Goal: Task Accomplishment & Management: Manage account settings

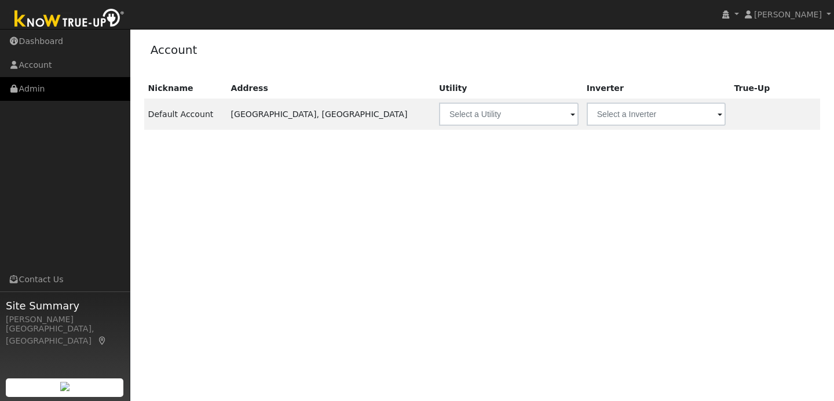
click at [74, 93] on link "Admin" at bounding box center [65, 89] width 130 height 24
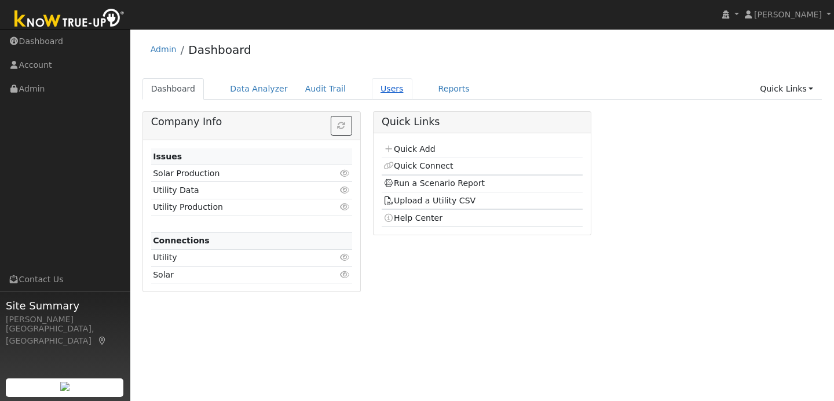
click at [390, 87] on link "Users" at bounding box center [392, 88] width 41 height 21
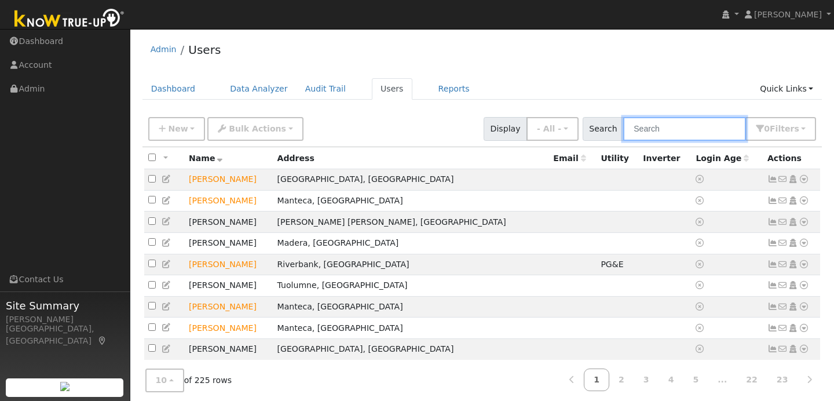
click at [659, 132] on input "text" at bounding box center [684, 129] width 123 height 24
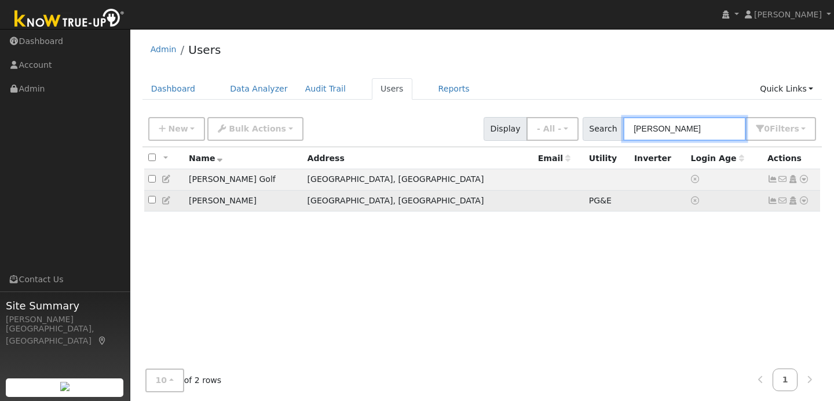
type input "[PERSON_NAME]"
click at [154, 200] on input "checkbox" at bounding box center [152, 200] width 8 height 8
checkbox input "true"
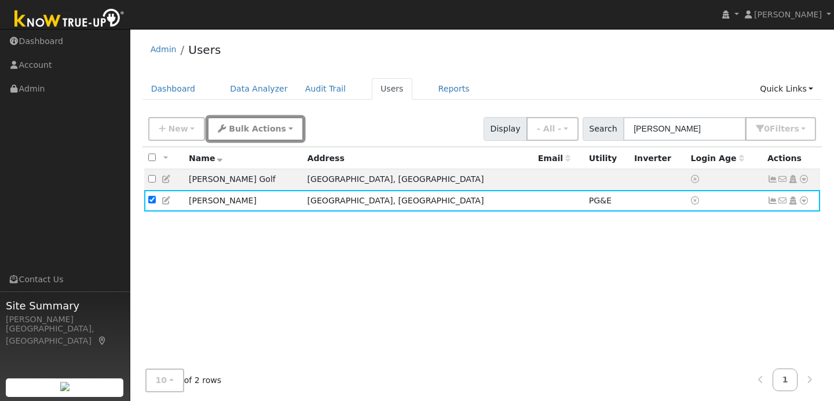
click at [276, 130] on button "Bulk Actions" at bounding box center [255, 129] width 96 height 24
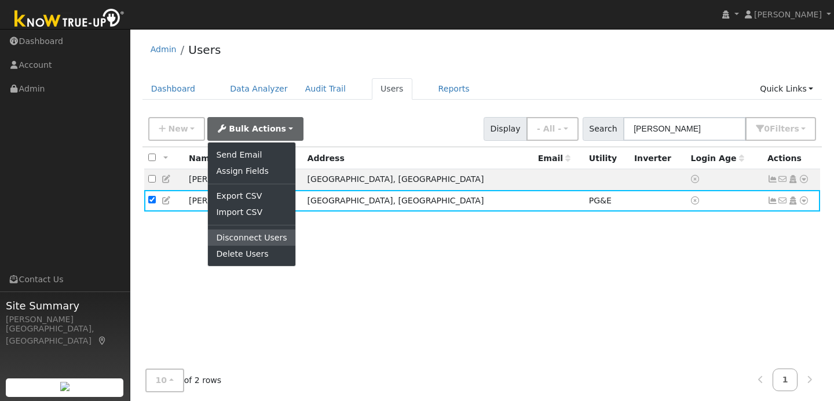
click at [253, 238] on link "Disconnect Users" at bounding box center [251, 237] width 87 height 16
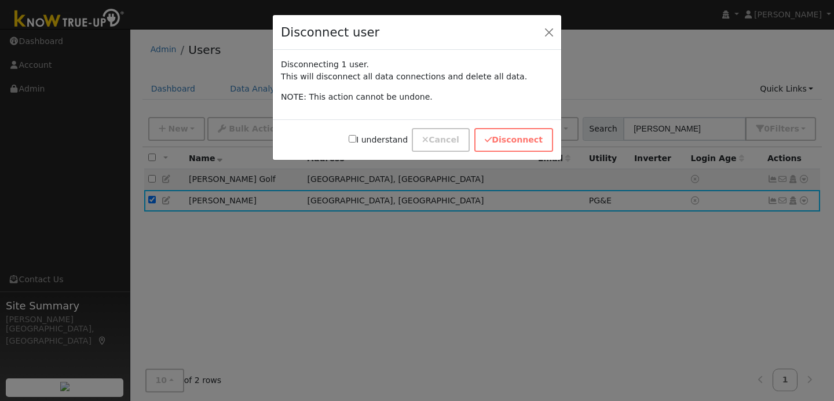
click at [356, 140] on input "I understand" at bounding box center [353, 139] width 8 height 8
checkbox input "true"
click at [529, 144] on button "Disconnect" at bounding box center [513, 140] width 79 height 24
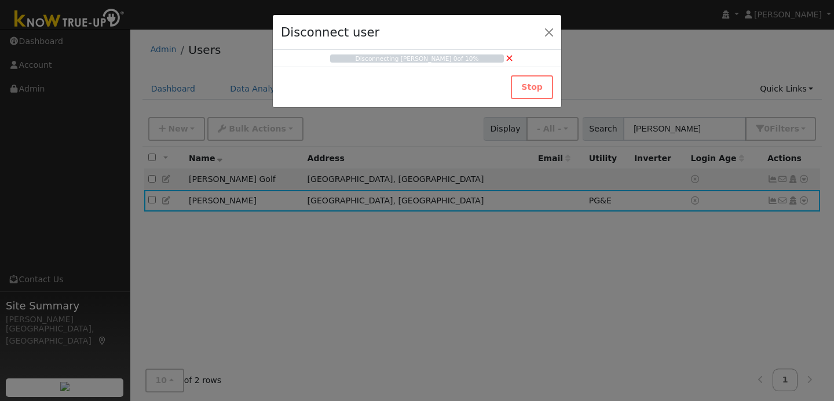
checkbox input "false"
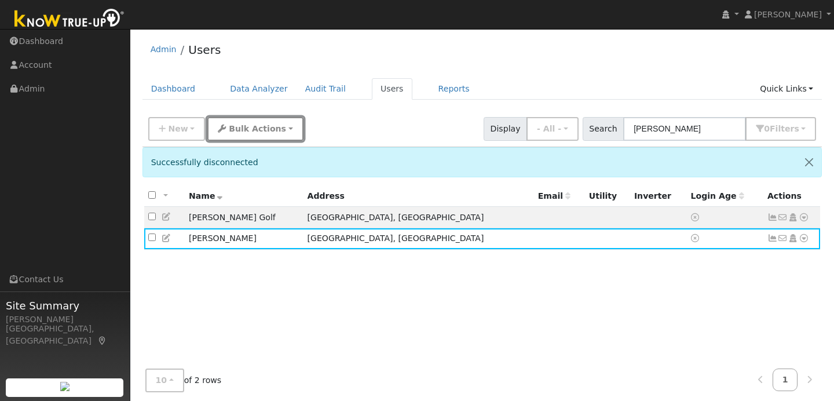
click at [273, 127] on span "Bulk Actions" at bounding box center [257, 128] width 57 height 9
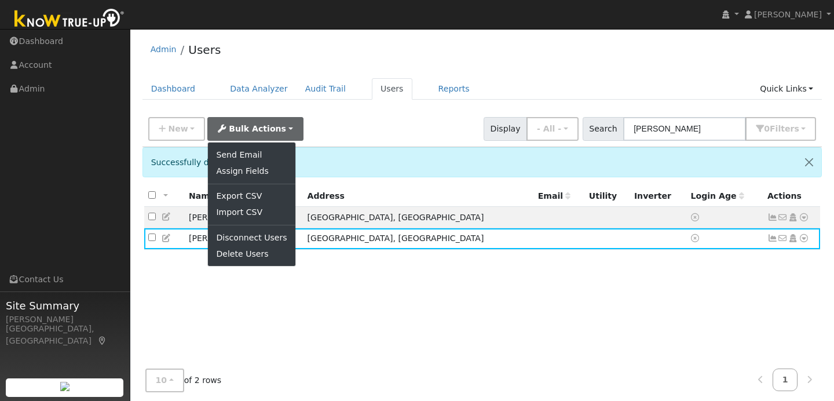
click at [321, 123] on div "New Add User Quick Add Quick Connect Quick Convert Lead Bulk Actions Send Email…" at bounding box center [482, 127] width 673 height 28
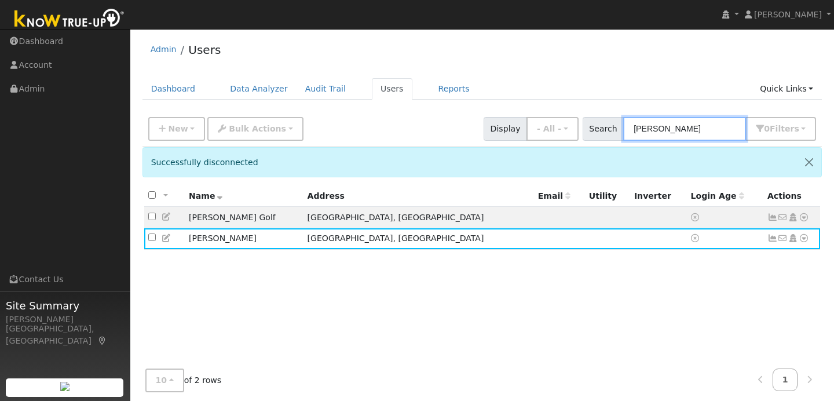
click at [684, 131] on input "[PERSON_NAME]" at bounding box center [684, 129] width 123 height 24
type input "s"
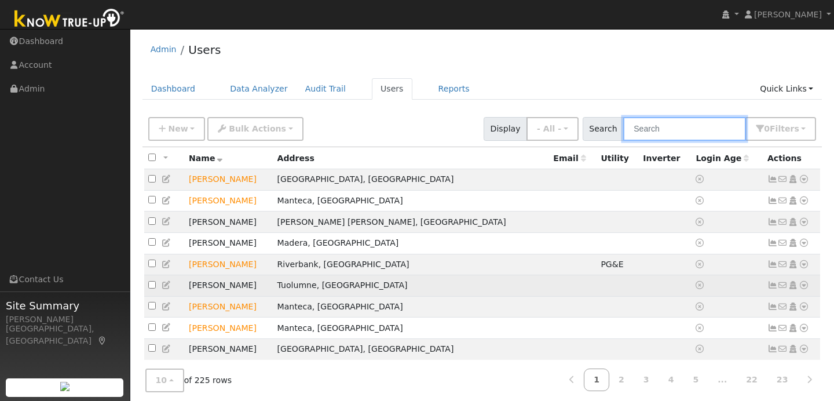
scroll to position [43, 0]
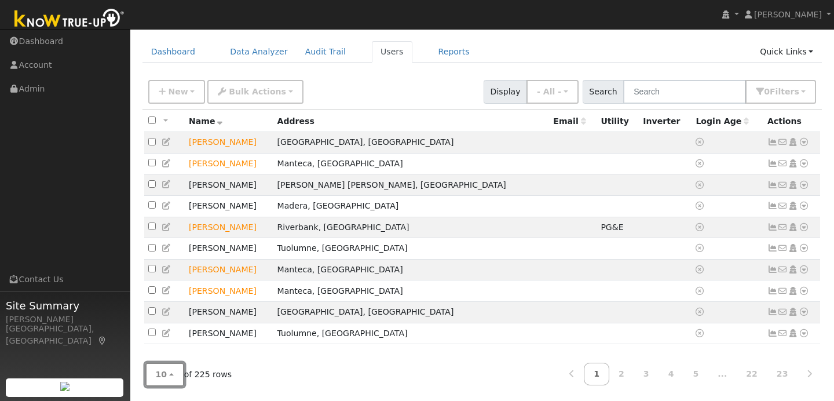
click at [164, 372] on span "10" at bounding box center [162, 374] width 12 height 9
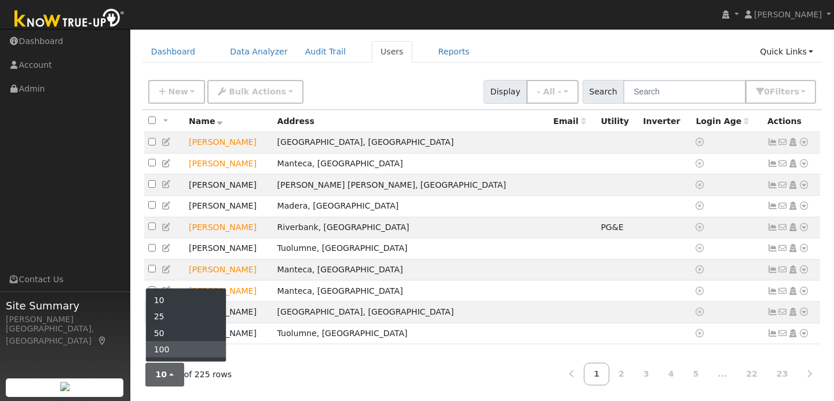
click at [170, 349] on link "100" at bounding box center [186, 349] width 81 height 16
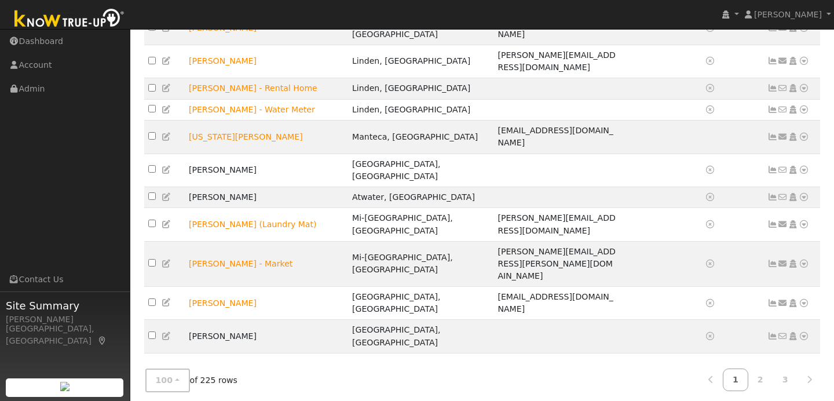
scroll to position [1994, 0]
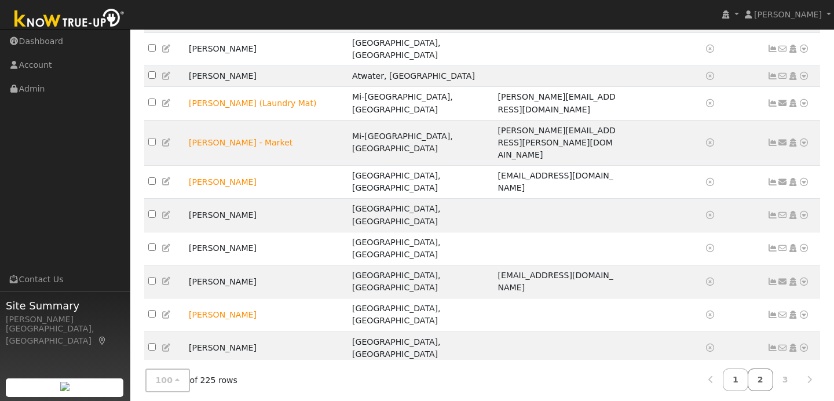
click at [756, 373] on link "2" at bounding box center [760, 379] width 25 height 23
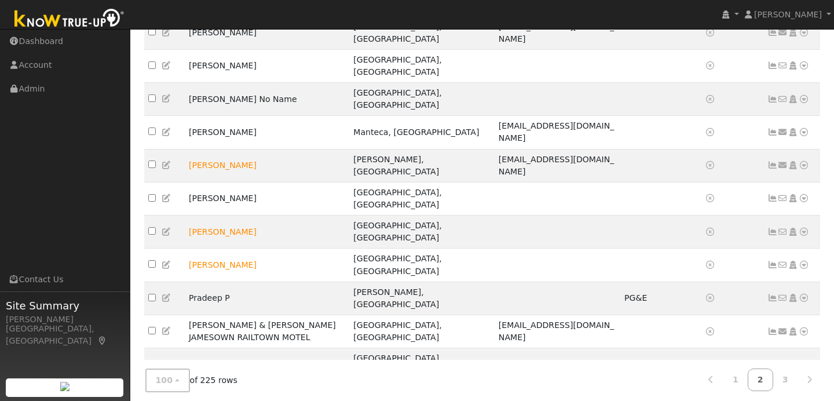
scroll to position [1386, 0]
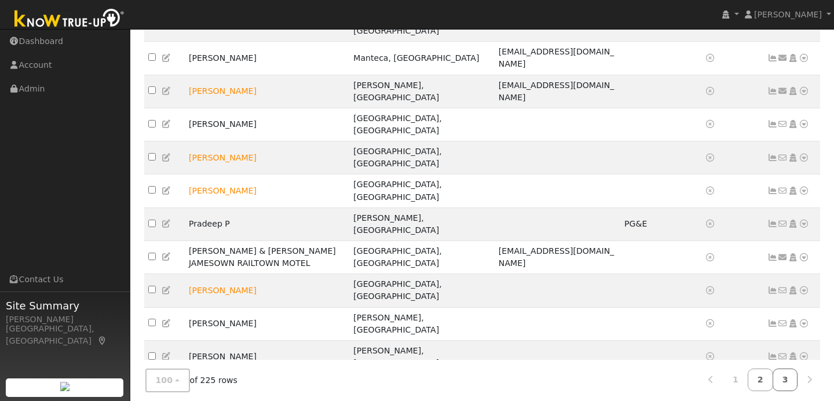
click at [781, 377] on link "3" at bounding box center [785, 379] width 25 height 23
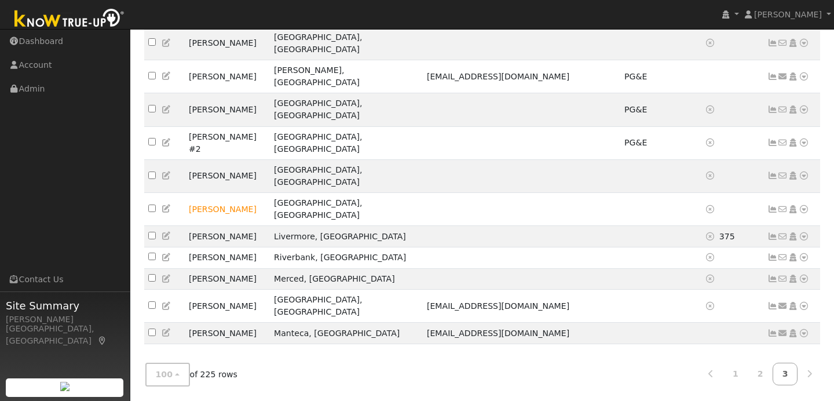
scroll to position [368, 0]
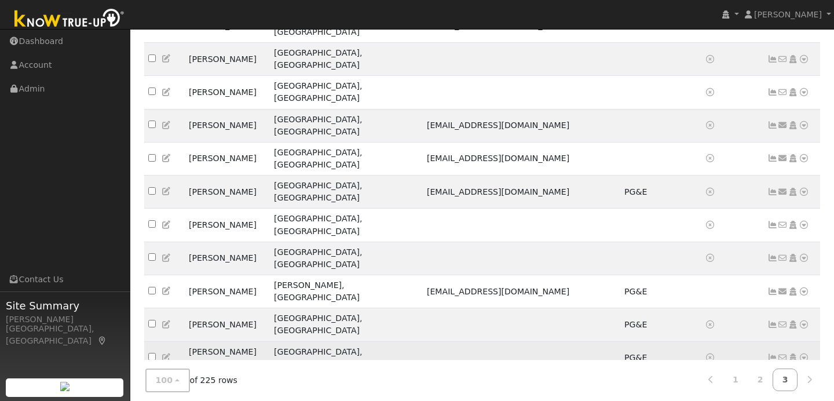
click at [152, 353] on input "checkbox" at bounding box center [152, 357] width 8 height 8
checkbox input "true"
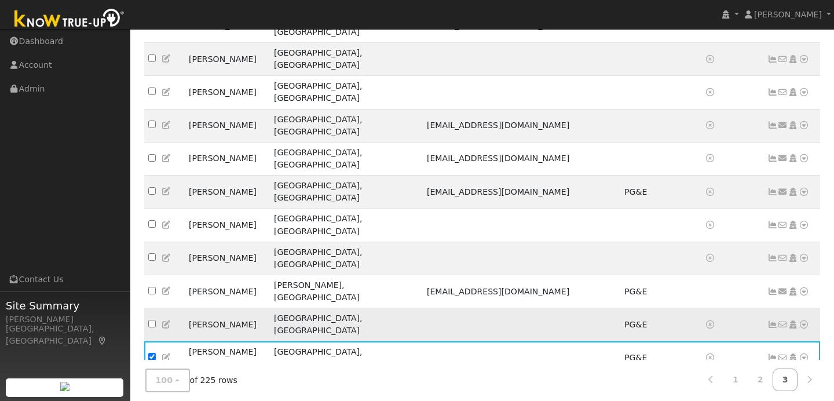
click at [152, 319] on label at bounding box center [152, 325] width 8 height 12
click at [152, 320] on input "checkbox" at bounding box center [152, 324] width 8 height 8
checkbox input "true"
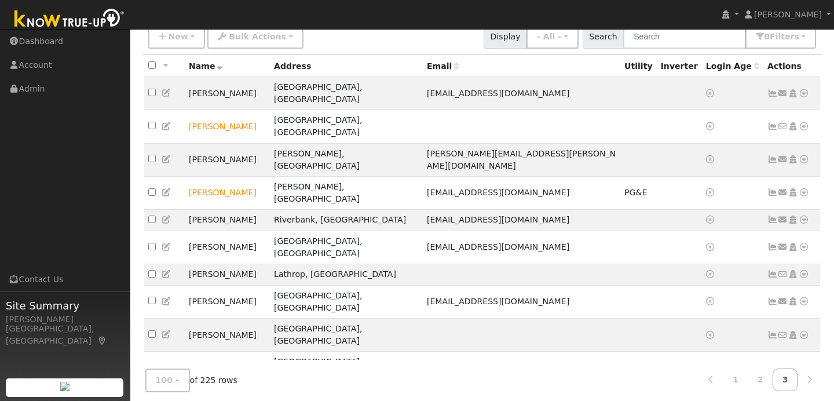
scroll to position [0, 0]
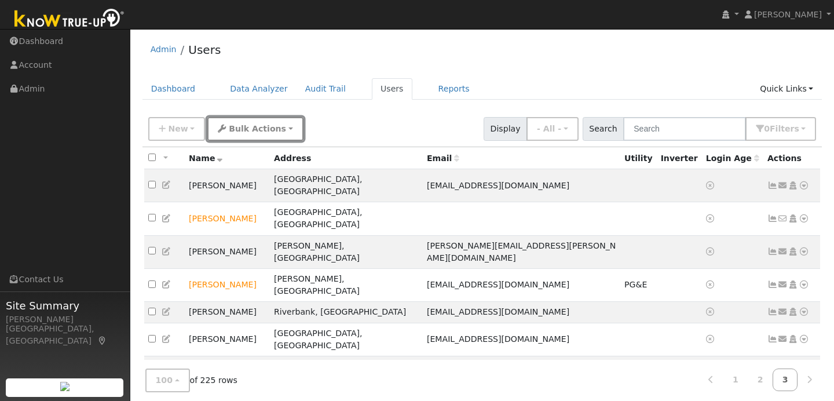
click at [273, 134] on button "Bulk Actions" at bounding box center [255, 129] width 96 height 24
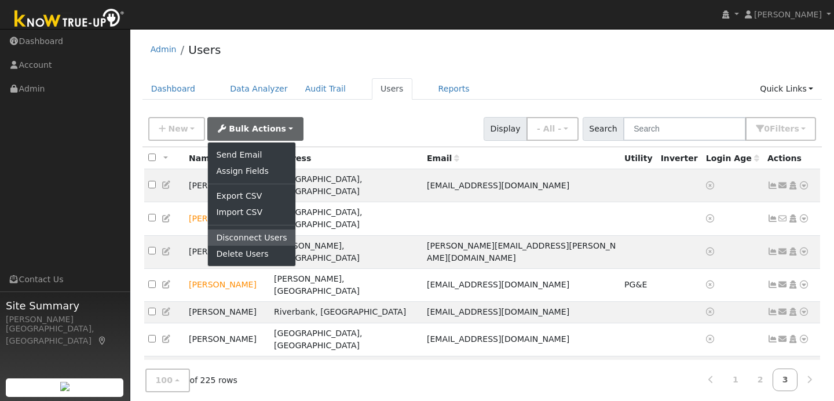
click at [242, 232] on link "Disconnect Users" at bounding box center [251, 237] width 87 height 16
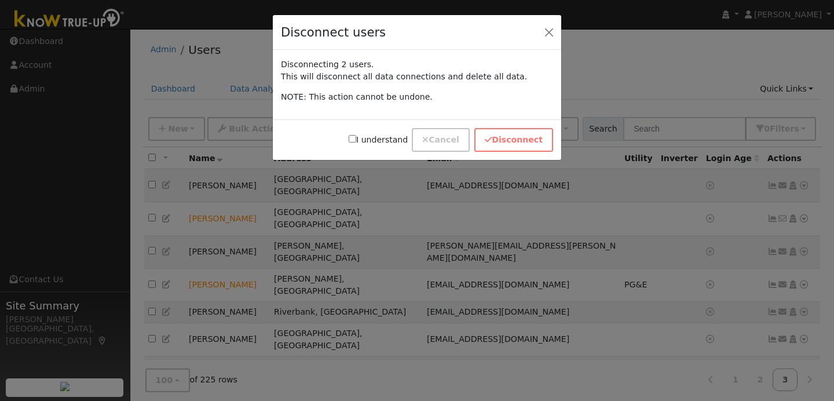
click at [356, 140] on input "I understand" at bounding box center [353, 139] width 8 height 8
checkbox input "true"
click at [503, 141] on button "Disconnect" at bounding box center [513, 140] width 79 height 24
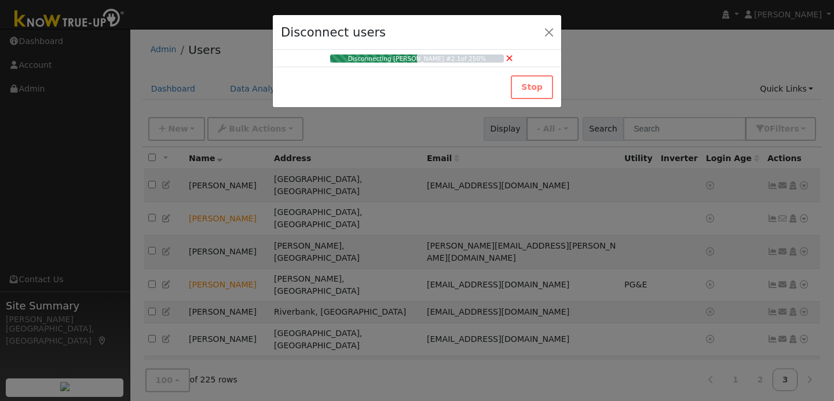
checkbox input "false"
